Goal: Task Accomplishment & Management: Complete application form

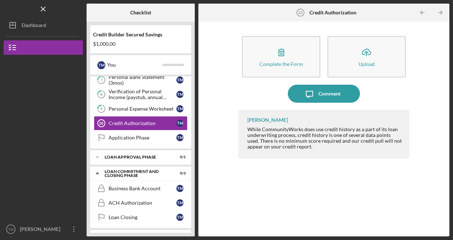
scroll to position [154, 0]
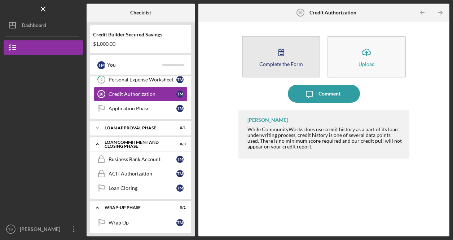
click at [276, 60] on button "Complete the Form Form" at bounding box center [281, 56] width 78 height 41
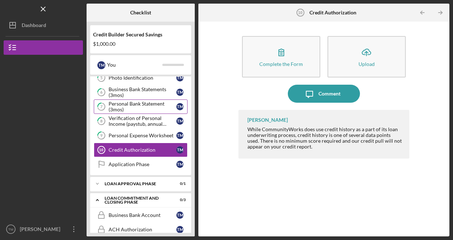
scroll to position [82, 0]
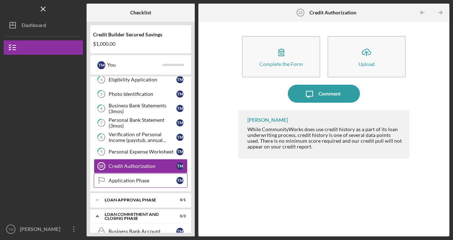
click at [115, 178] on div "Application Phase" at bounding box center [142, 181] width 68 height 6
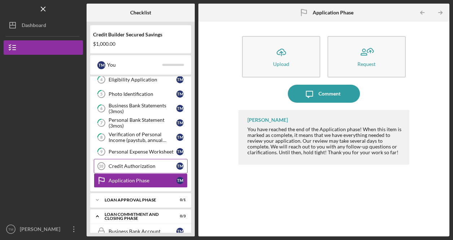
click at [111, 163] on div "Credit Authorization" at bounding box center [142, 166] width 68 height 6
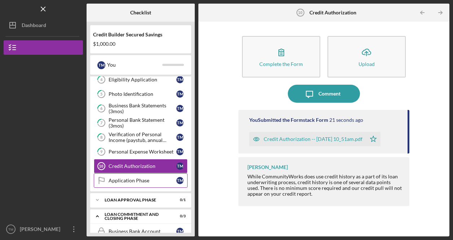
click at [143, 179] on div "Application Phase" at bounding box center [142, 181] width 68 height 6
